Goal: Task Accomplishment & Management: Manage account settings

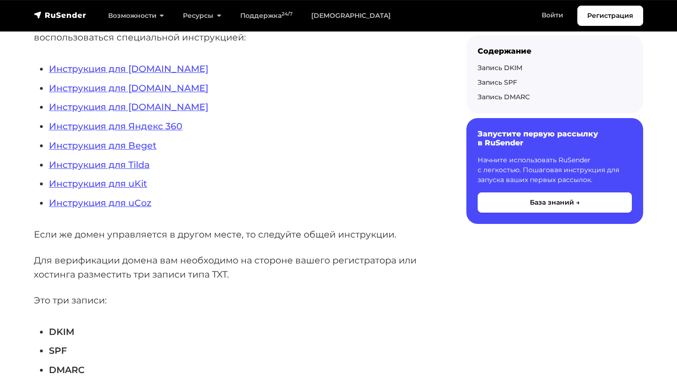
scroll to position [290, 0]
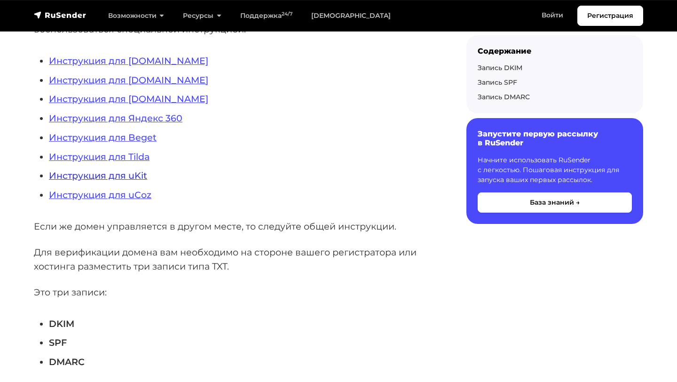
click at [133, 179] on link "Инструкция для uKit" at bounding box center [98, 175] width 98 height 11
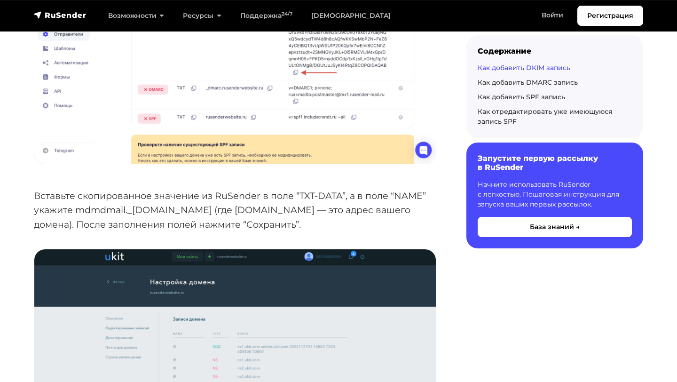
scroll to position [2025, 0]
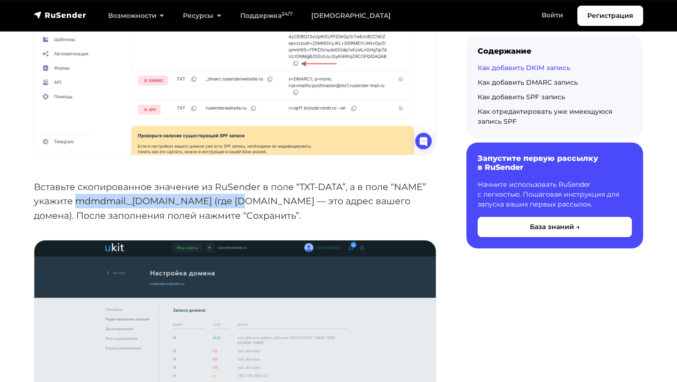
drag, startPoint x: 76, startPoint y: 215, endPoint x: 237, endPoint y: 215, distance: 160.4
click at [237, 215] on p "Вставьте скопированное значение из RuSender в поле “TXT-DATA”, а в поле “NAME” …" at bounding box center [235, 201] width 403 height 43
copy p "mdmdmail._domainkey.namesite.ru"
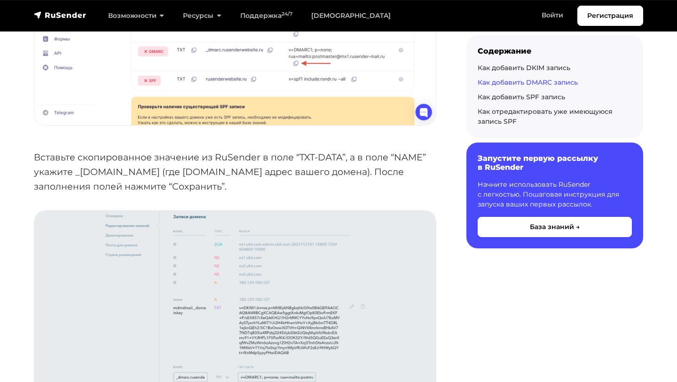
scroll to position [2721, 0]
drag, startPoint x: 74, startPoint y: 187, endPoint x: 162, endPoint y: 189, distance: 88.0
click at [162, 189] on p "Вставьте скопированное значение из RuSender в поле “TXT-DATA”, а в поле “NAME” …" at bounding box center [235, 171] width 403 height 43
copy p "_dmarc.namesite.ru"
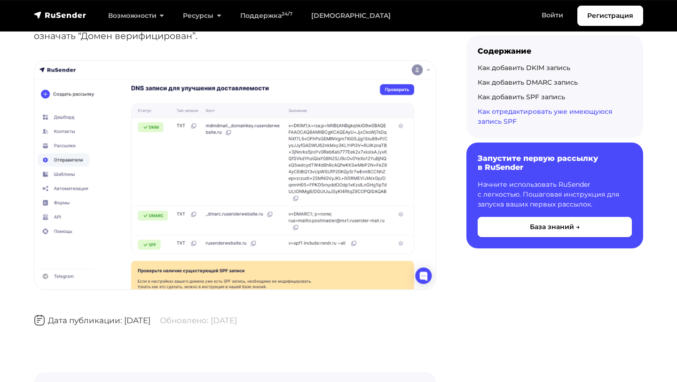
scroll to position [4075, 0]
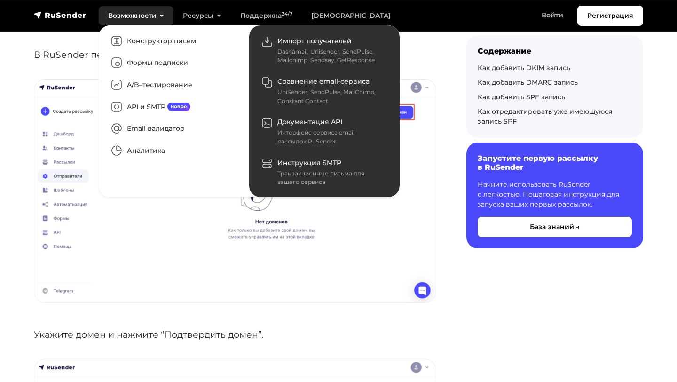
scroll to position [979, 0]
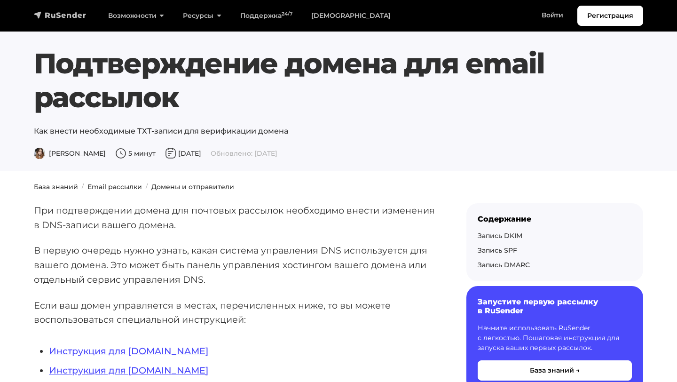
click at [65, 17] on img "navbar" at bounding box center [60, 14] width 53 height 9
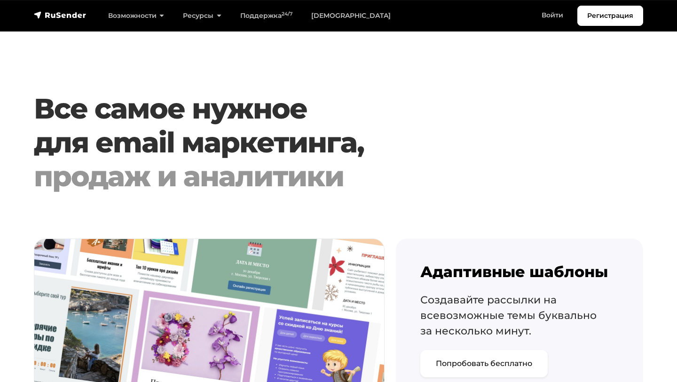
scroll to position [876, 0]
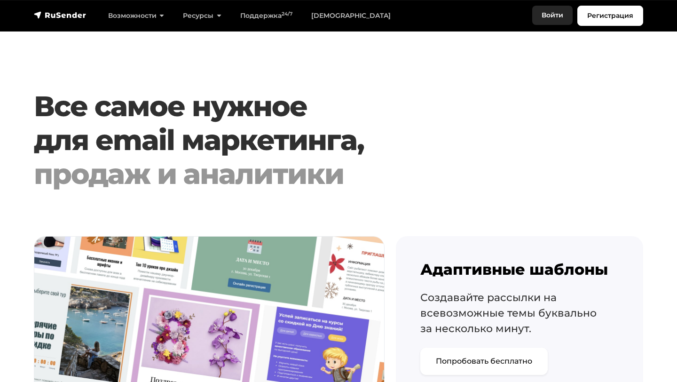
click at [546, 14] on link "Войти" at bounding box center [553, 15] width 40 height 19
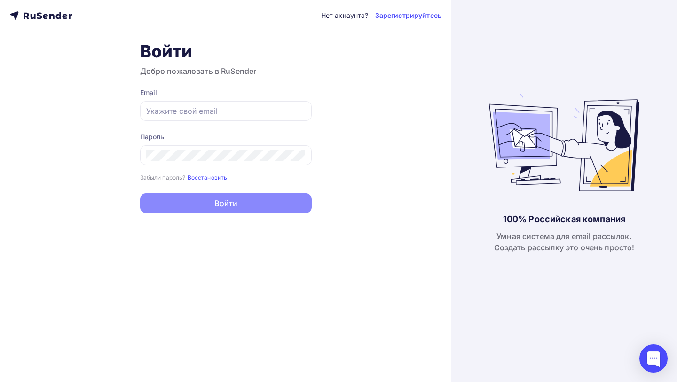
type input "[DOMAIN_NAME][EMAIL_ADDRESS][DOMAIN_NAME]"
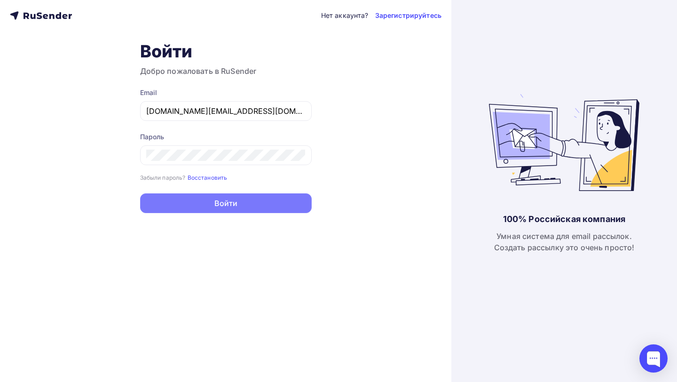
click at [249, 207] on button "Войти" at bounding box center [226, 203] width 172 height 20
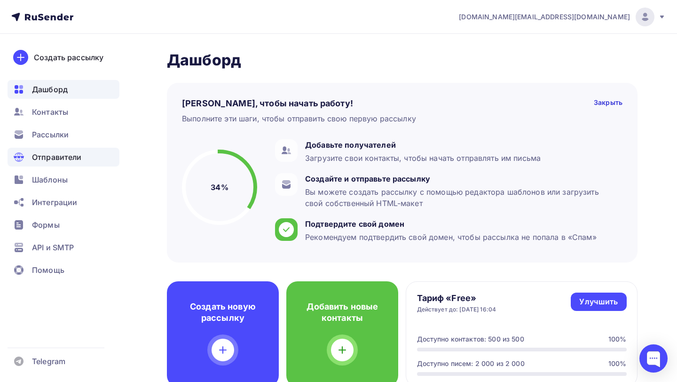
click at [67, 156] on span "Отправители" at bounding box center [57, 156] width 50 height 11
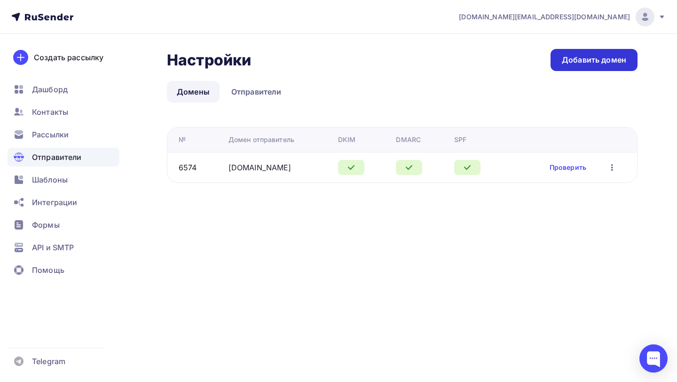
click at [588, 59] on div "Добавить домен" at bounding box center [594, 60] width 64 height 11
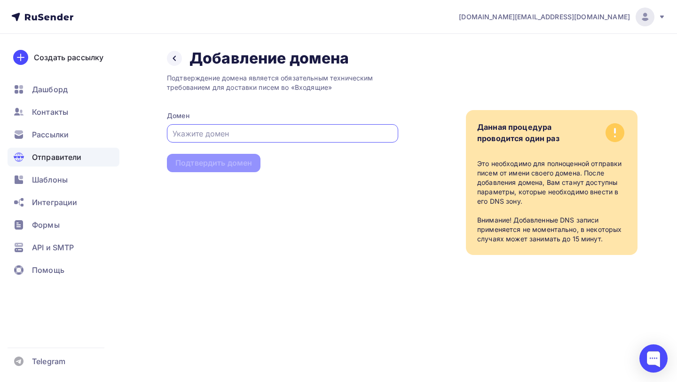
paste input "[URL][DOMAIN_NAME]"
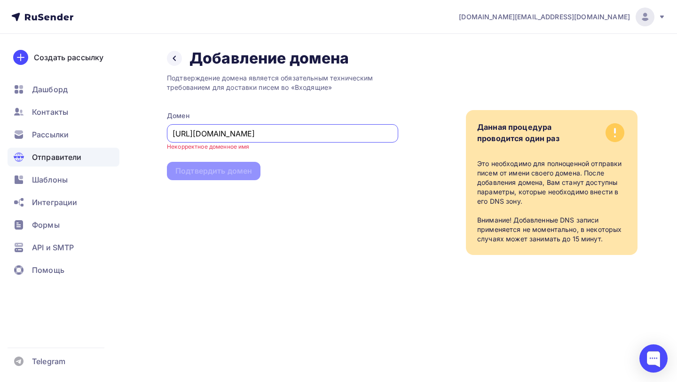
drag, startPoint x: 199, startPoint y: 132, endPoint x: 153, endPoint y: 135, distance: 45.7
click at [153, 135] on div "Назад Добавление домена Добавление домена Подтверждение домена является обязате…" at bounding box center [338, 163] width 677 height 259
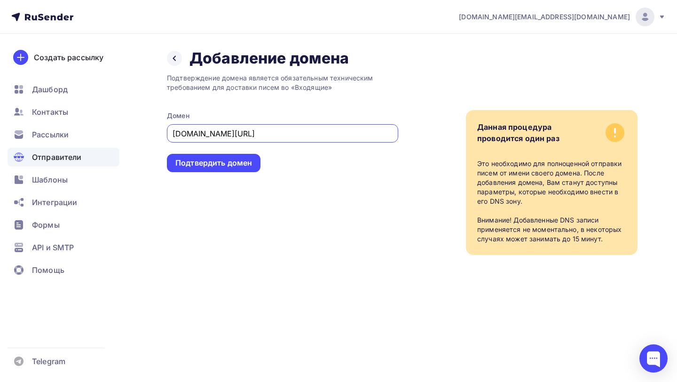
click at [256, 135] on input "[DOMAIN_NAME][URL]" at bounding box center [283, 133] width 221 height 11
type input "[DOMAIN_NAME]"
click at [201, 162] on div "Подтвердить домен" at bounding box center [213, 163] width 77 height 11
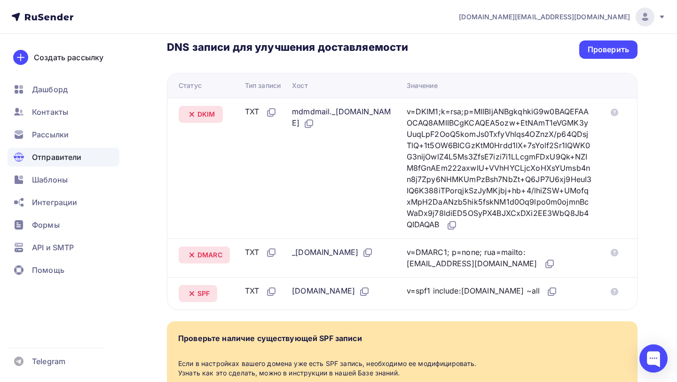
scroll to position [220, 0]
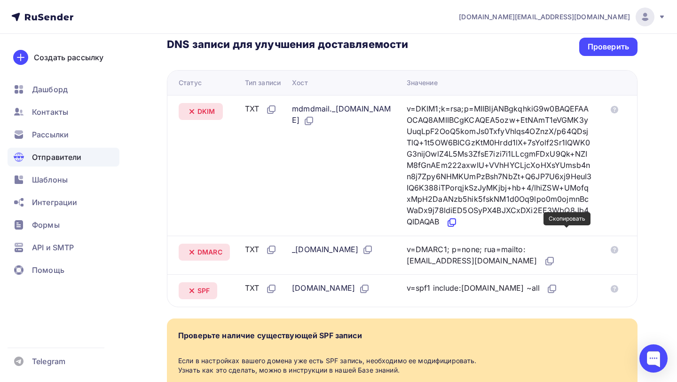
click at [458, 228] on icon at bounding box center [451, 222] width 11 height 11
click at [544, 267] on icon at bounding box center [549, 260] width 11 height 11
click at [547, 295] on icon at bounding box center [552, 288] width 11 height 11
click at [598, 46] on div "Проверить" at bounding box center [608, 46] width 41 height 11
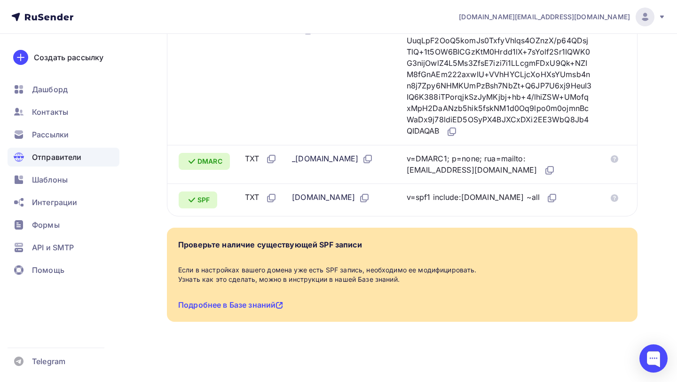
scroll to position [334, 0]
